Goal: Information Seeking & Learning: Find specific fact

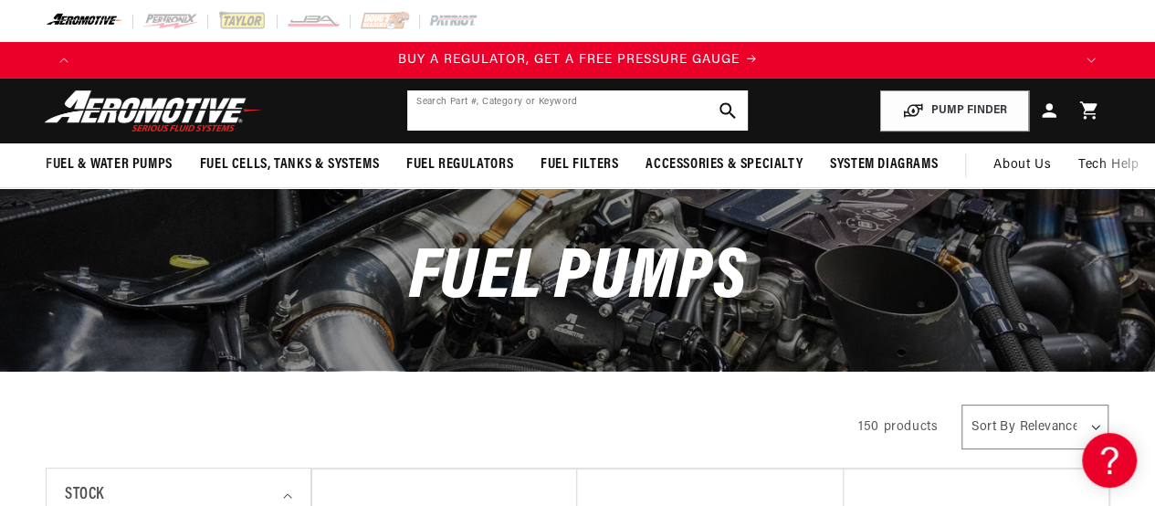
click at [582, 109] on input "text" at bounding box center [577, 110] width 341 height 40
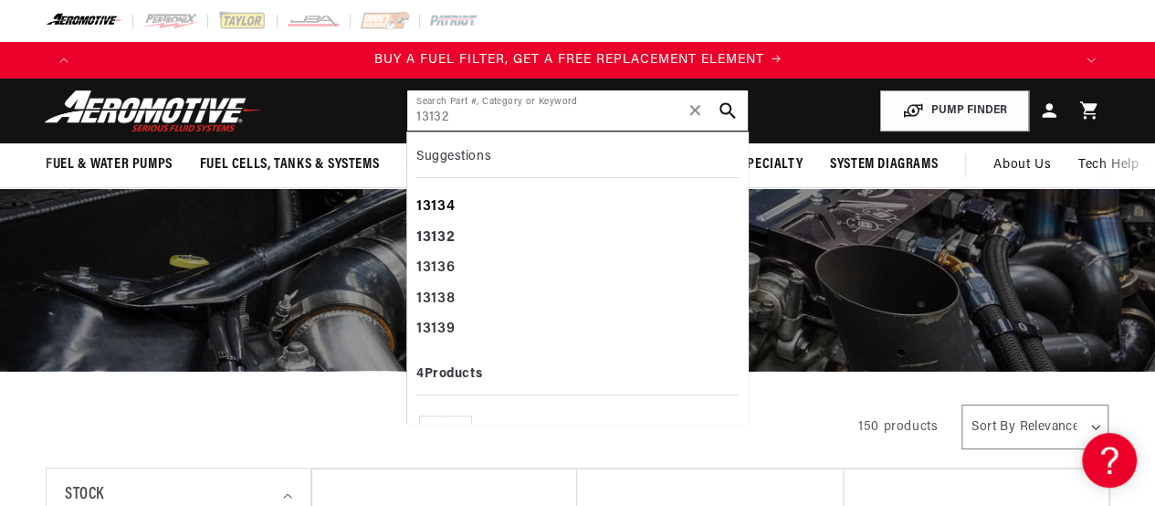
scroll to position [0, 1980]
type input "13132"
click at [435, 233] on b "13132" at bounding box center [435, 237] width 38 height 15
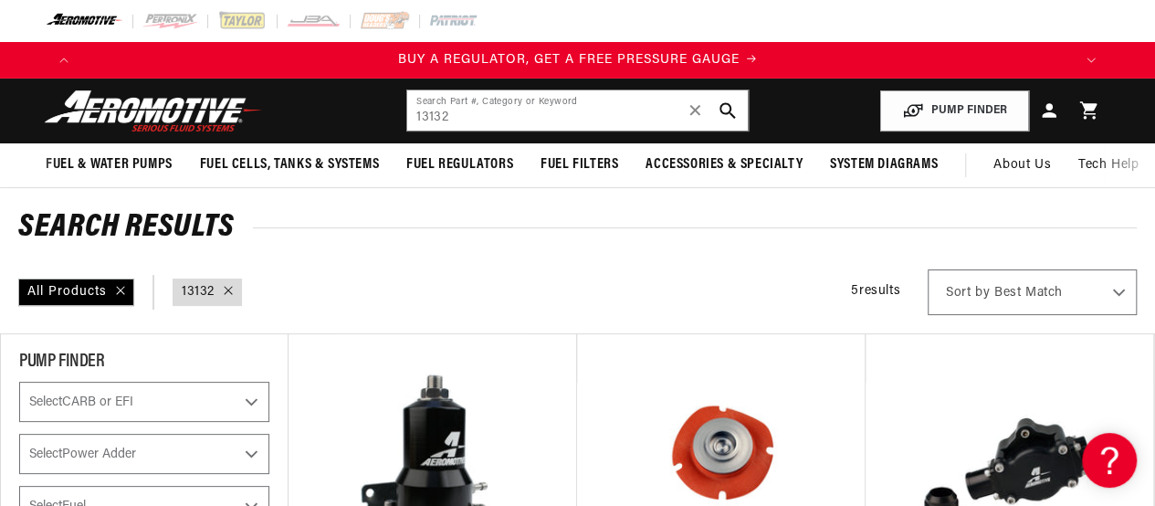
scroll to position [183, 0]
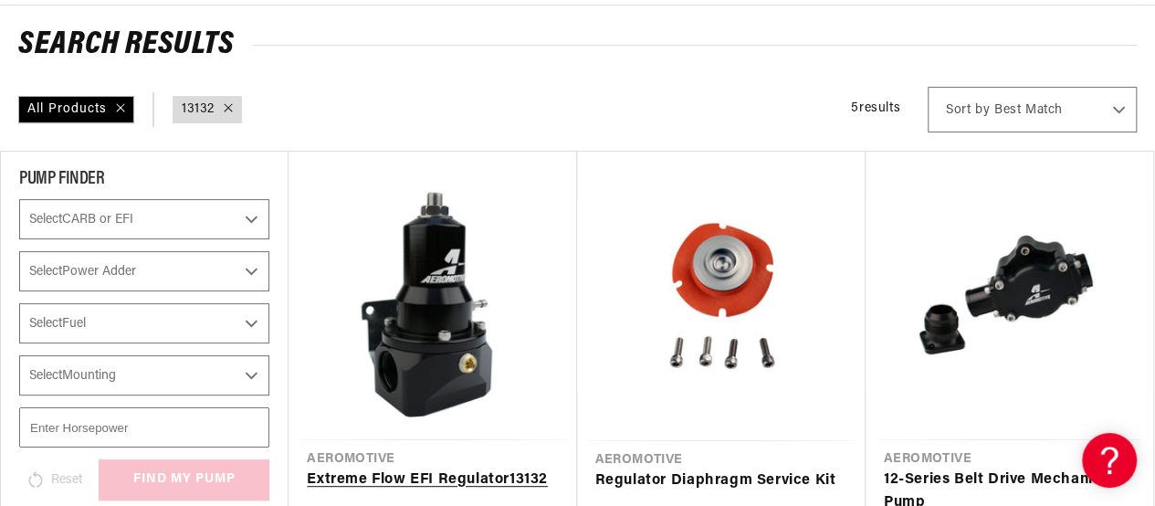
click at [424, 468] on link "Extreme Flow EFI Regulator 13132" at bounding box center [432, 480] width 251 height 24
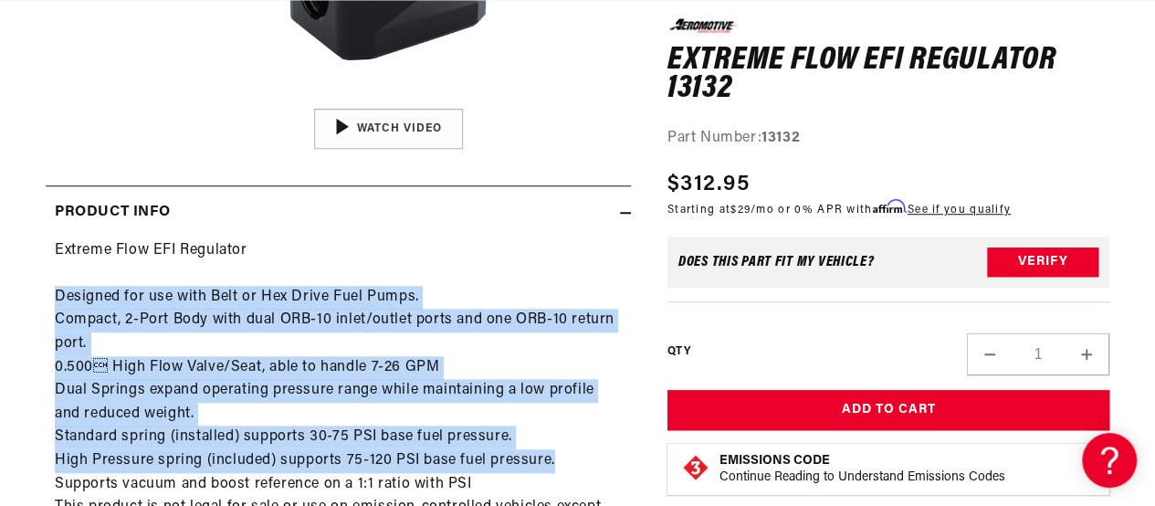
scroll to position [0, 1980]
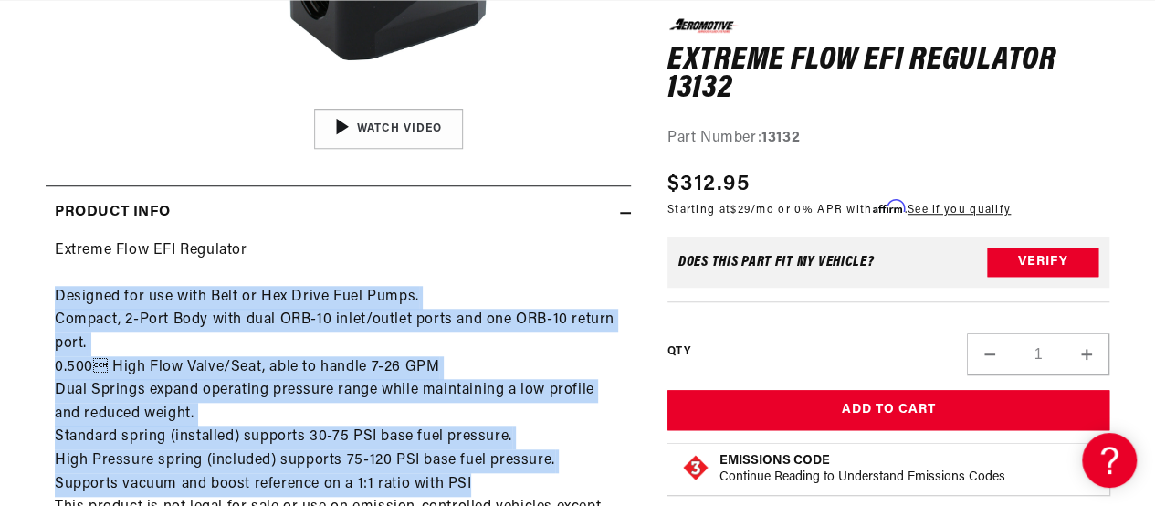
drag, startPoint x: 56, startPoint y: 293, endPoint x: 559, endPoint y: 474, distance: 534.5
click at [559, 474] on div "Extreme Flow EFI Regulator Designed for use with Belt or Hex Drive Fuel Pumps. …" at bounding box center [338, 391] width 585 height 304
copy div "Designed for use with Belt or Hex Drive Fuel Pumps. Compact, 2-Port Body with d…"
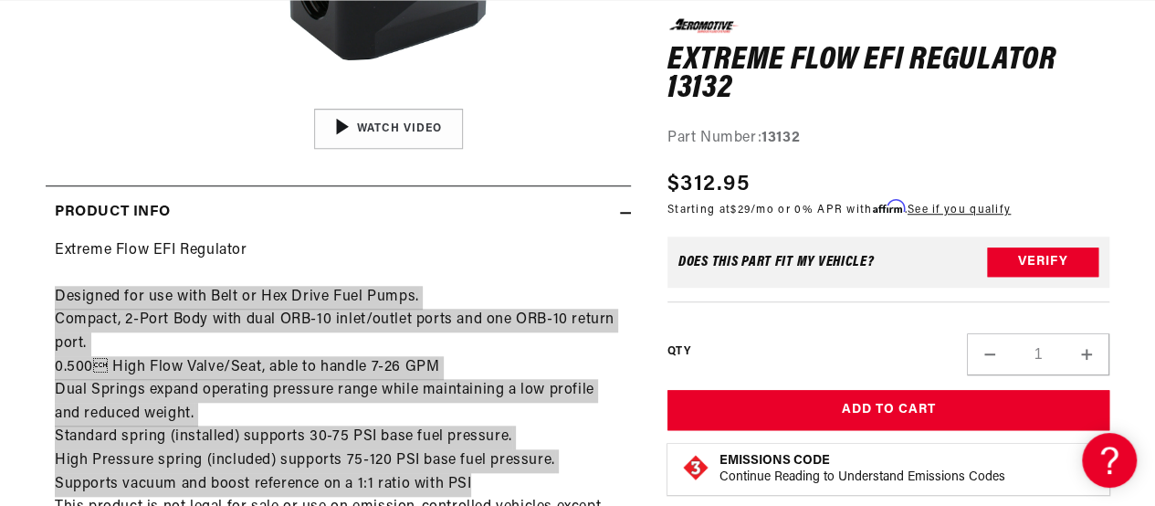
scroll to position [0, 990]
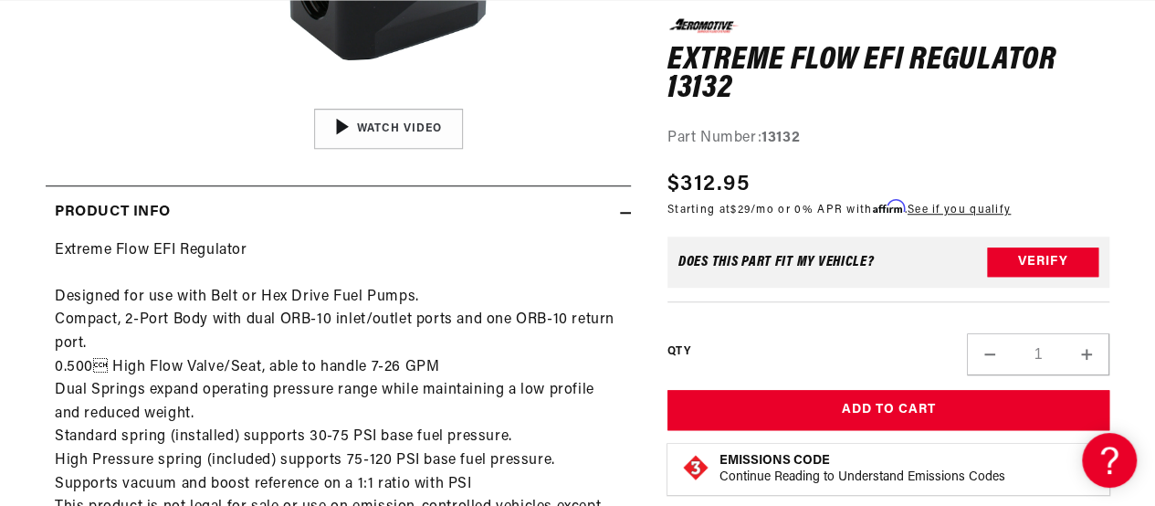
click at [489, 249] on div "Extreme Flow EFI Regulator Designed for use with Belt or Hex Drive Fuel Pumps. …" at bounding box center [338, 391] width 585 height 304
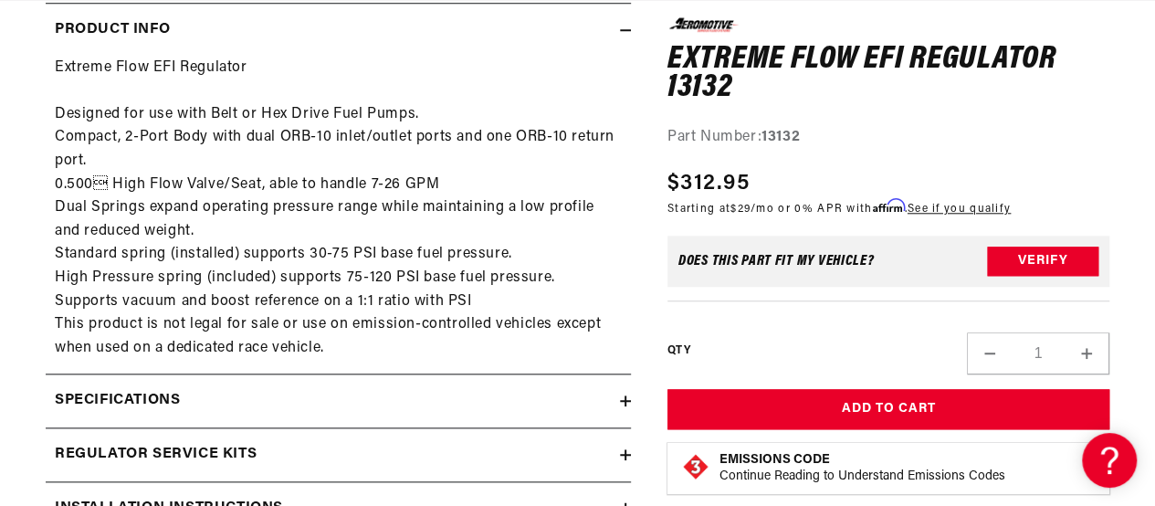
scroll to position [913, 0]
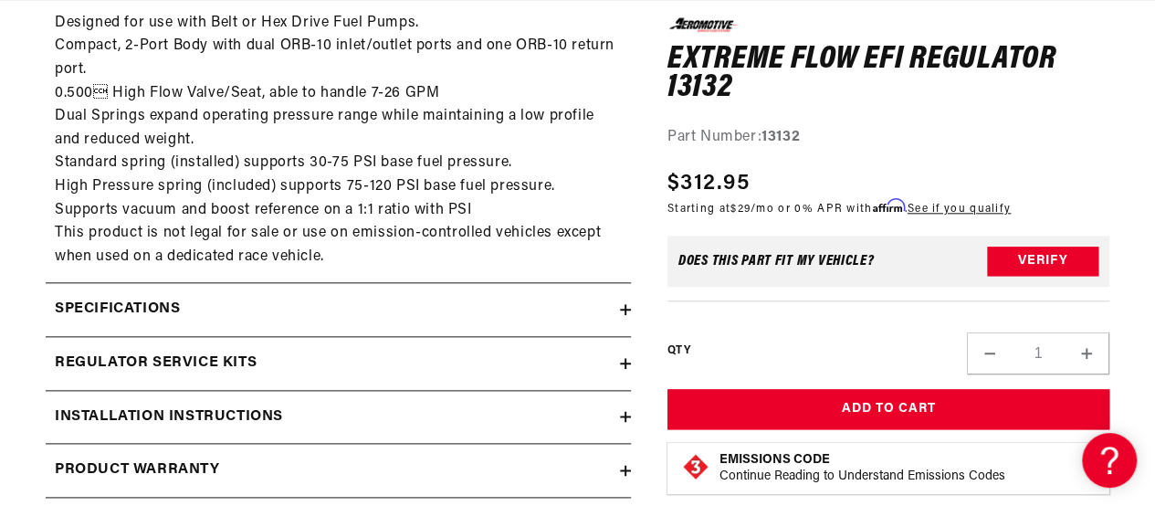
click at [485, 313] on div "Specifications" at bounding box center [333, 310] width 574 height 24
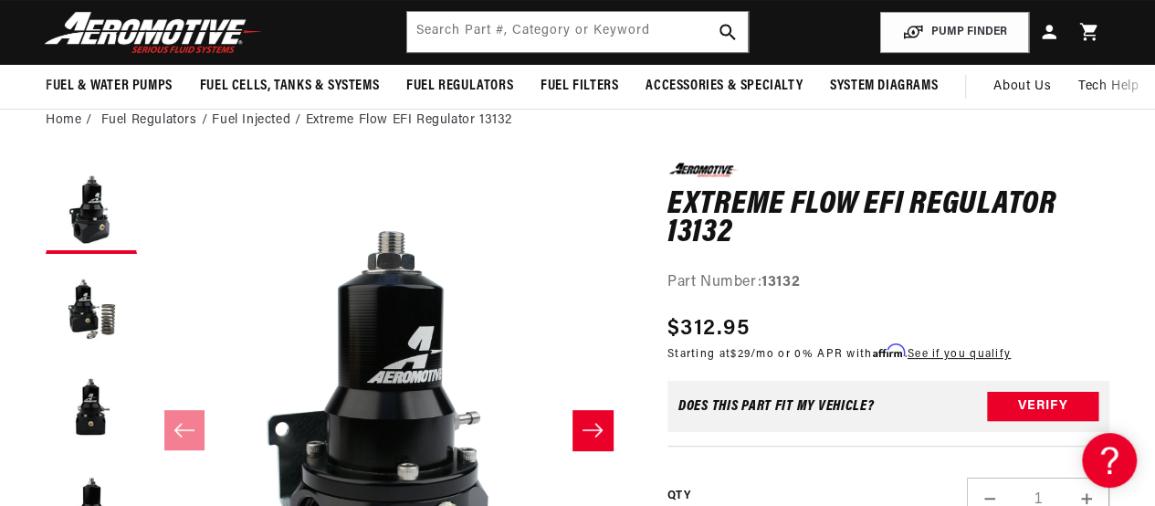
scroll to position [0, 990]
